Goal: Task Accomplishment & Management: Use online tool/utility

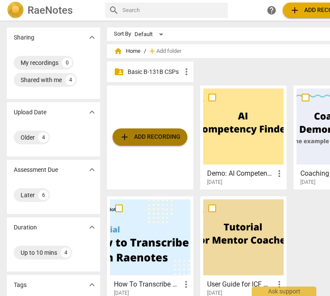
click at [135, 139] on span "add Add recording" at bounding box center [150, 137] width 61 height 10
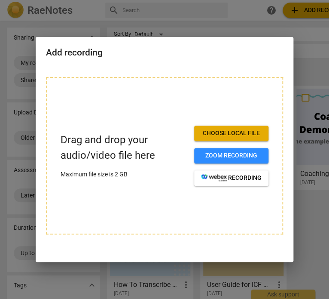
click at [236, 134] on span "Choose local file" at bounding box center [231, 133] width 61 height 9
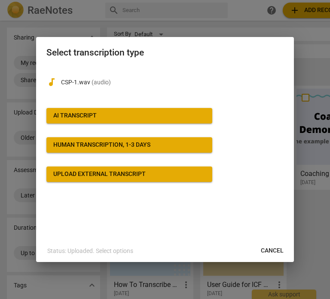
click at [59, 114] on div "AI Transcript" at bounding box center [74, 115] width 43 height 9
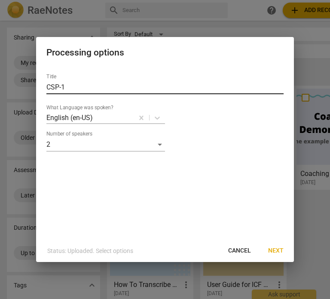
click at [87, 89] on input "CSP-1" at bounding box center [164, 87] width 237 height 14
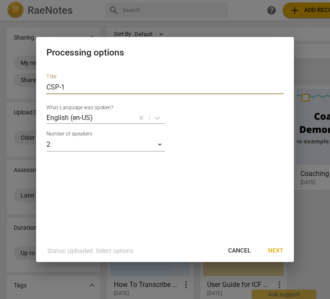
drag, startPoint x: 87, startPoint y: 89, endPoint x: 42, endPoint y: 85, distance: 44.9
click at [42, 85] on div "Title CSP-1 What Language was spoken? English (en-US) Number of speakers 2" at bounding box center [165, 153] width 258 height 173
click at [47, 89] on input "CSP-1" at bounding box center [164, 87] width 237 height 14
type input "LauraStibol_B131B_CSP-1"
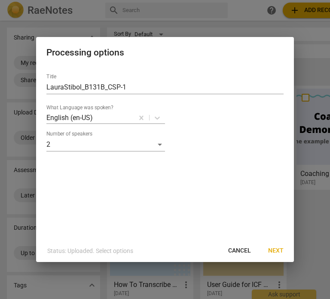
click at [273, 251] on span "Next" at bounding box center [275, 250] width 15 height 9
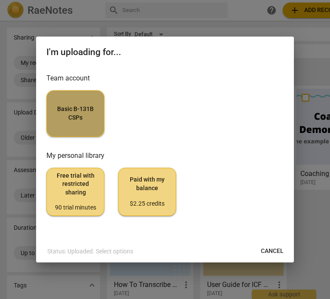
click at [71, 133] on button "Basic B-131B CSPs" at bounding box center [75, 113] width 58 height 46
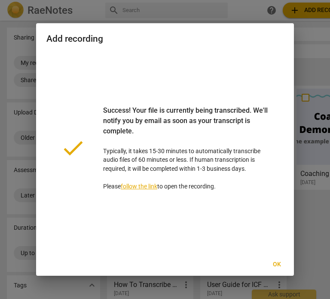
click at [272, 263] on span "Ok" at bounding box center [277, 264] width 14 height 9
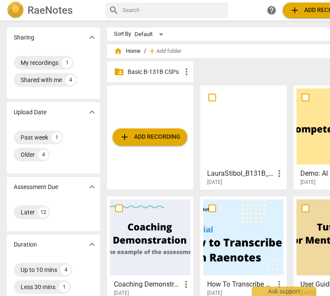
click at [151, 76] on p "Basic B-131B CSPs" at bounding box center [155, 72] width 54 height 9
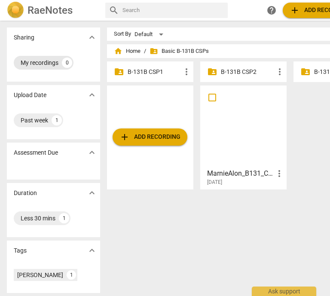
click at [65, 63] on div "0" at bounding box center [67, 63] width 10 height 10
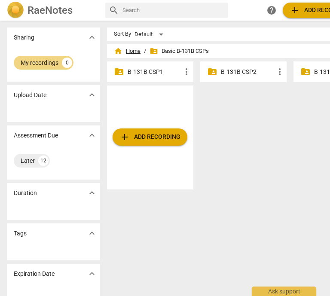
click at [137, 52] on span "home Home" at bounding box center [127, 51] width 27 height 9
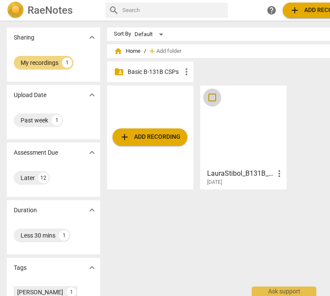
click at [212, 99] on input "checkbox" at bounding box center [212, 97] width 18 height 10
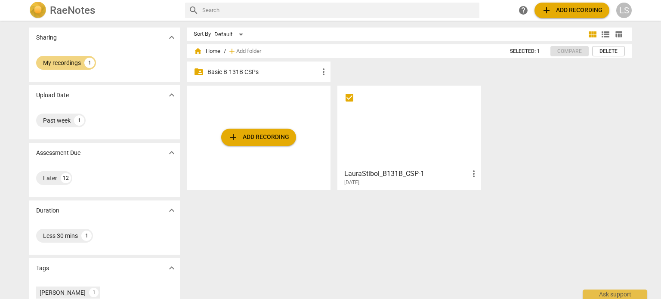
click at [270, 77] on div "folder_shared Basic B-131B CSPs more_vert" at bounding box center [259, 71] width 144 height 21
click at [236, 71] on p "Basic B-131B CSPs" at bounding box center [262, 72] width 111 height 9
checkbox input "true"
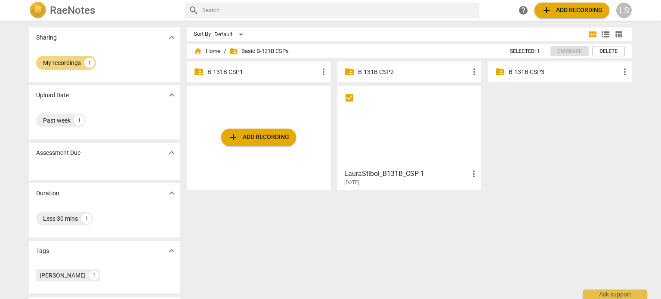
click at [264, 50] on span "folder_shared Basic B-131B CSPs" at bounding box center [258, 51] width 59 height 9
click at [215, 71] on p "B-131B CSP1" at bounding box center [262, 72] width 111 height 9
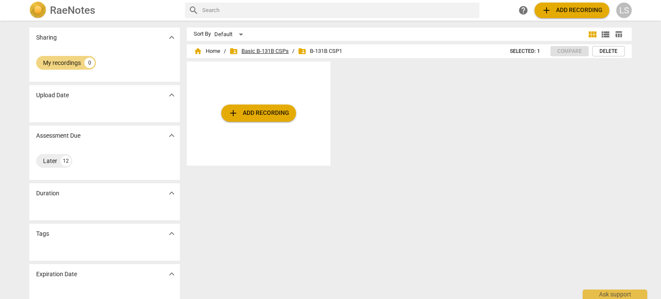
click at [249, 52] on span "folder_shared Basic B-131B CSPs" at bounding box center [258, 51] width 59 height 9
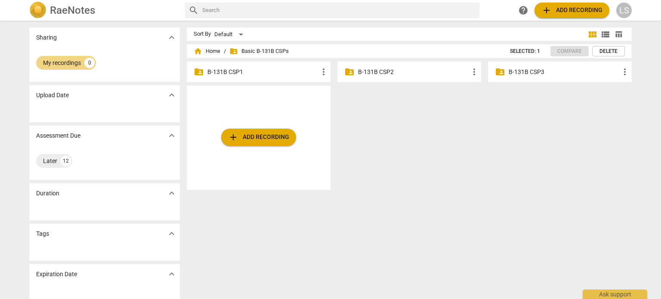
click at [261, 75] on p "B-131B CSP1" at bounding box center [262, 72] width 111 height 9
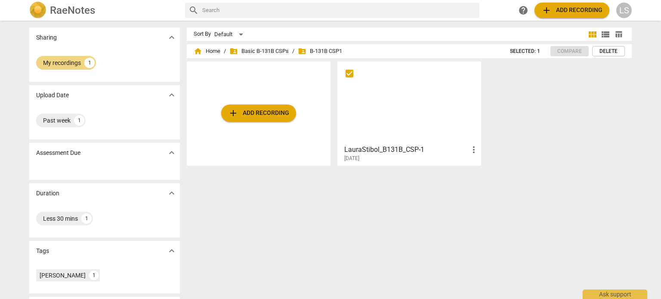
click at [330, 213] on div "Sort By Default view_module view_list table_chart home Home / folder_shared Bas…" at bounding box center [413, 160] width 452 height 264
click at [330, 77] on input "checkbox" at bounding box center [349, 73] width 18 height 10
click at [330, 153] on span "more_vert" at bounding box center [473, 149] width 10 height 10
click at [330, 198] on div at bounding box center [330, 149] width 661 height 299
click at [74, 65] on div "My recordings" at bounding box center [62, 62] width 38 height 9
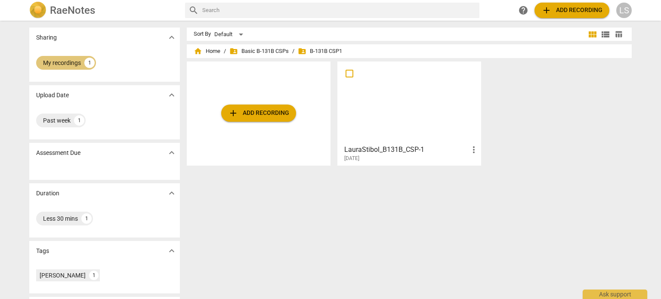
checkbox input "false"
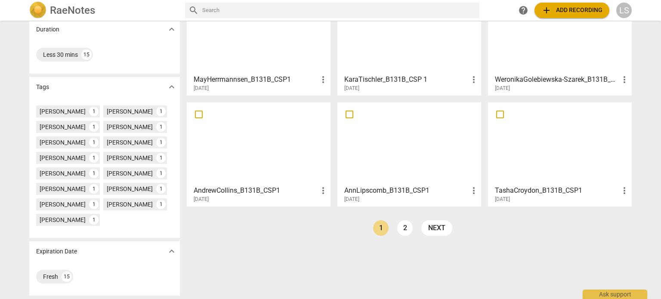
scroll to position [196, 0]
click at [330, 220] on link "2" at bounding box center [404, 227] width 15 height 15
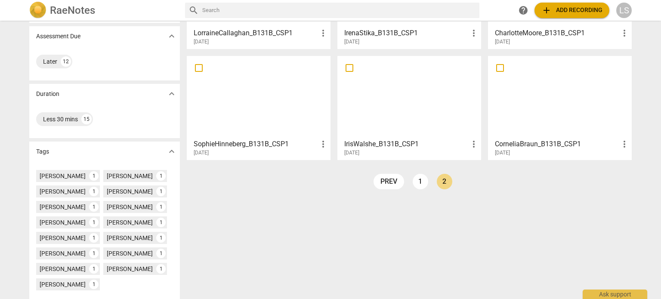
scroll to position [122, 0]
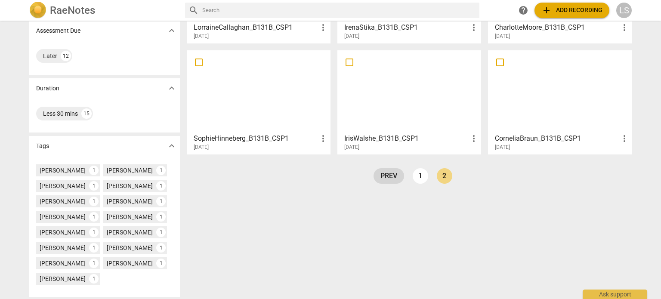
click at [330, 175] on link "prev" at bounding box center [388, 175] width 31 height 15
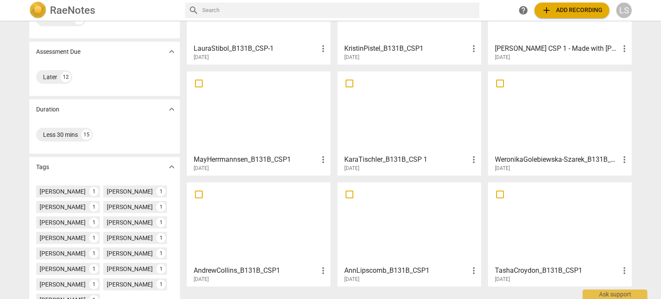
scroll to position [196, 0]
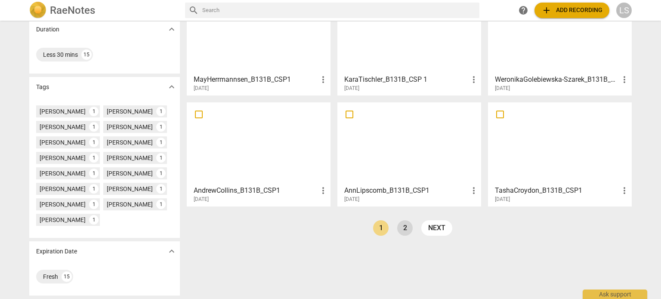
click at [330, 220] on link "2" at bounding box center [404, 227] width 15 height 15
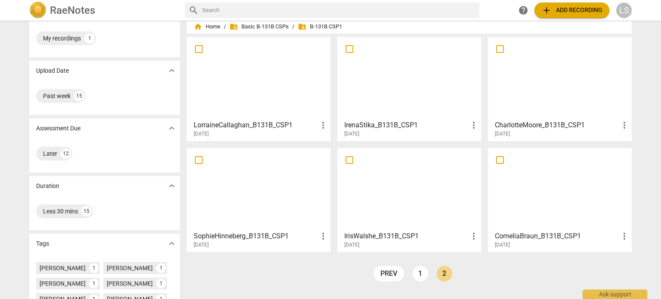
scroll to position [26, 0]
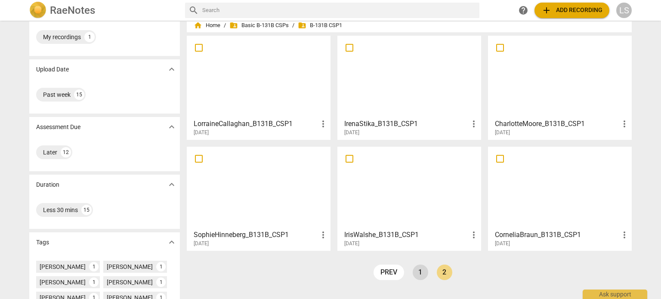
click at [330, 279] on link "1" at bounding box center [419, 271] width 15 height 15
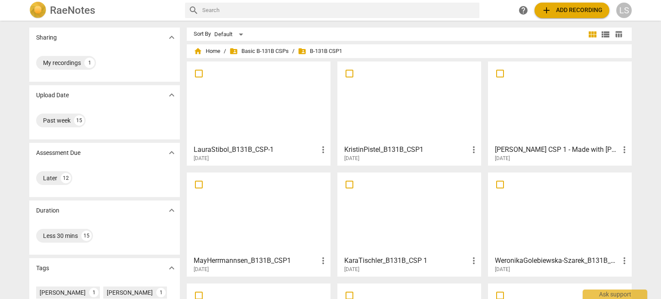
click at [281, 122] on div at bounding box center [259, 103] width 138 height 76
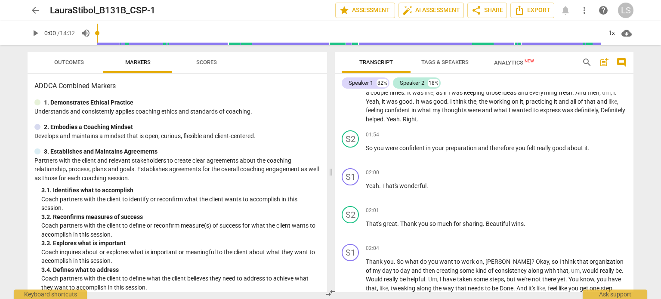
scroll to position [270, 0]
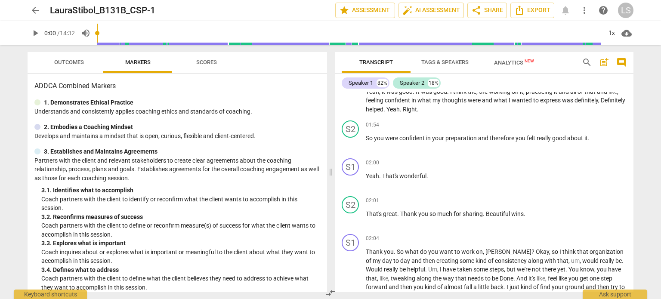
click at [37, 151] on div at bounding box center [37, 151] width 6 height 6
click at [330, 64] on span "Tags & Speakers" at bounding box center [444, 62] width 47 height 6
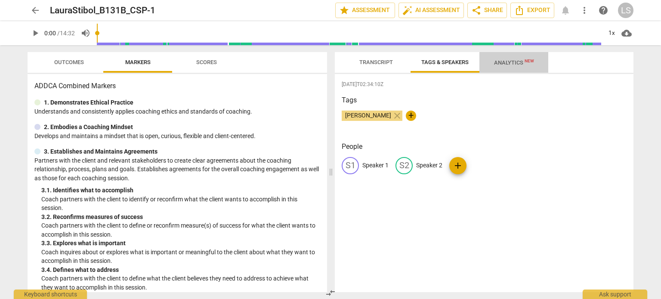
click at [330, 61] on span "Analytics New" at bounding box center [514, 62] width 40 height 6
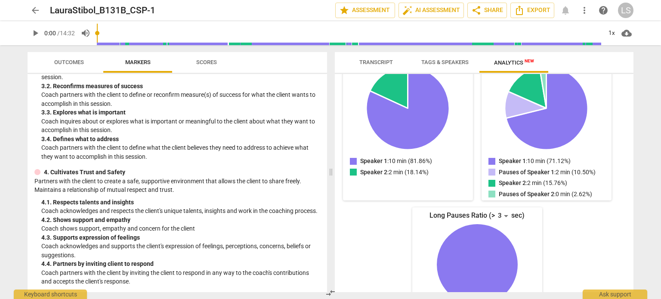
scroll to position [0, 0]
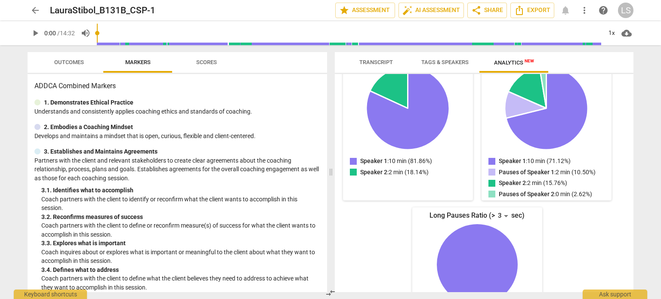
click at [74, 63] on span "Outcomes" at bounding box center [69, 62] width 30 height 6
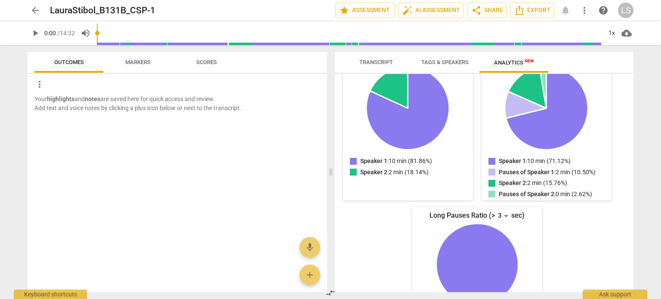
click at [121, 65] on span "Markers" at bounding box center [138, 63] width 46 height 12
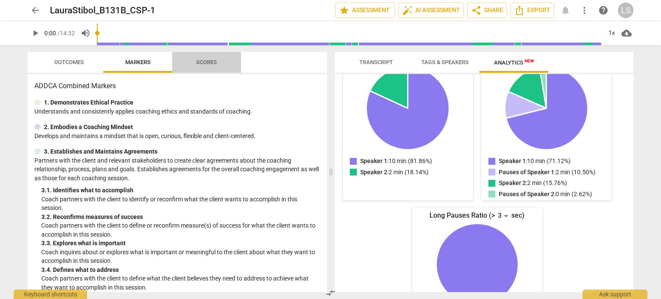
click at [205, 62] on span "Scores" at bounding box center [206, 62] width 21 height 6
